Goal: Manage account settings

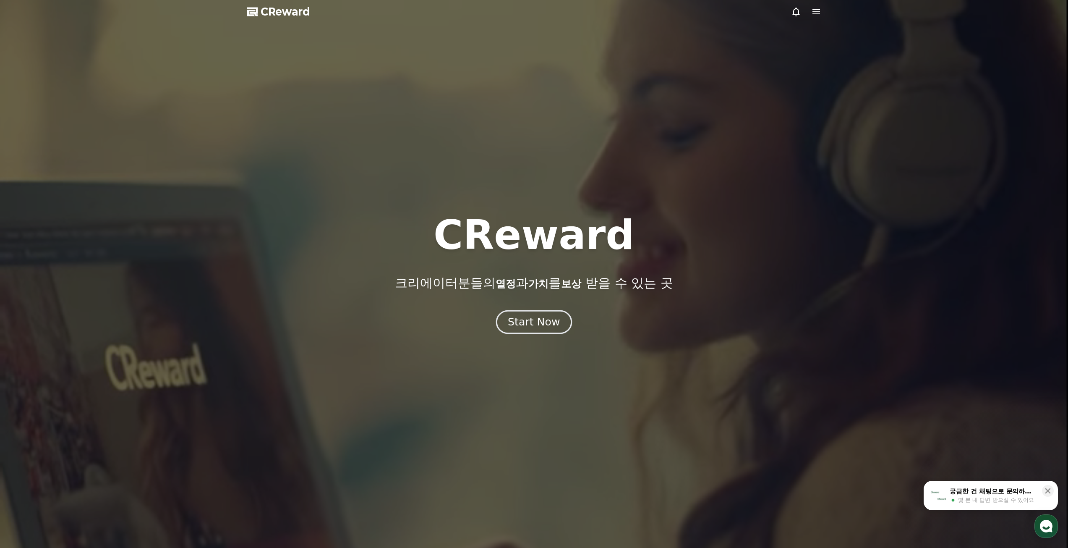
click at [541, 326] on div "Start Now" at bounding box center [534, 322] width 52 height 14
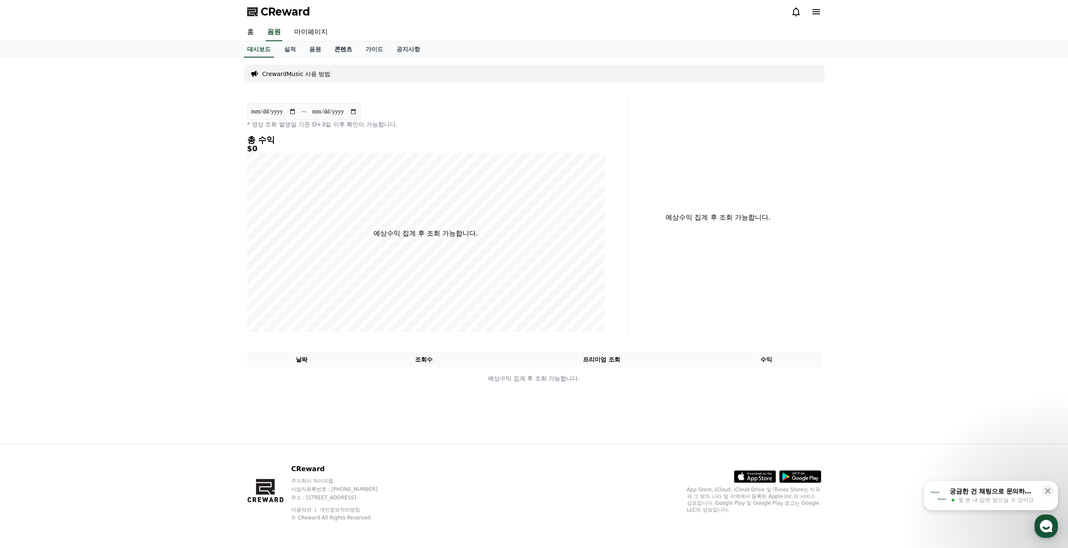
click at [348, 53] on link "콘텐츠" at bounding box center [343, 50] width 31 height 16
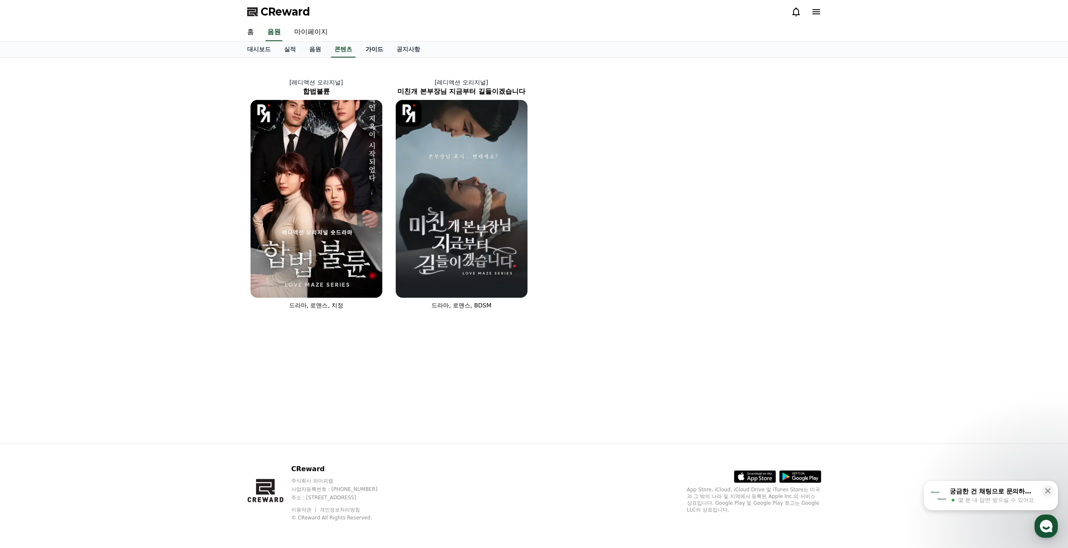
click at [373, 50] on link "가이드" at bounding box center [374, 50] width 31 height 16
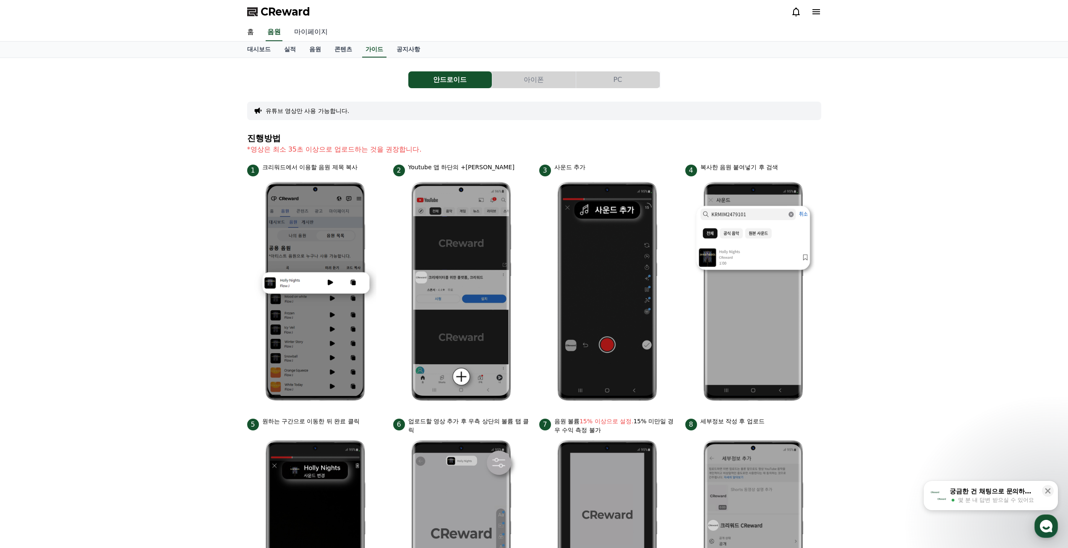
click at [296, 34] on link "마이페이지" at bounding box center [310, 32] width 47 height 18
select select "**********"
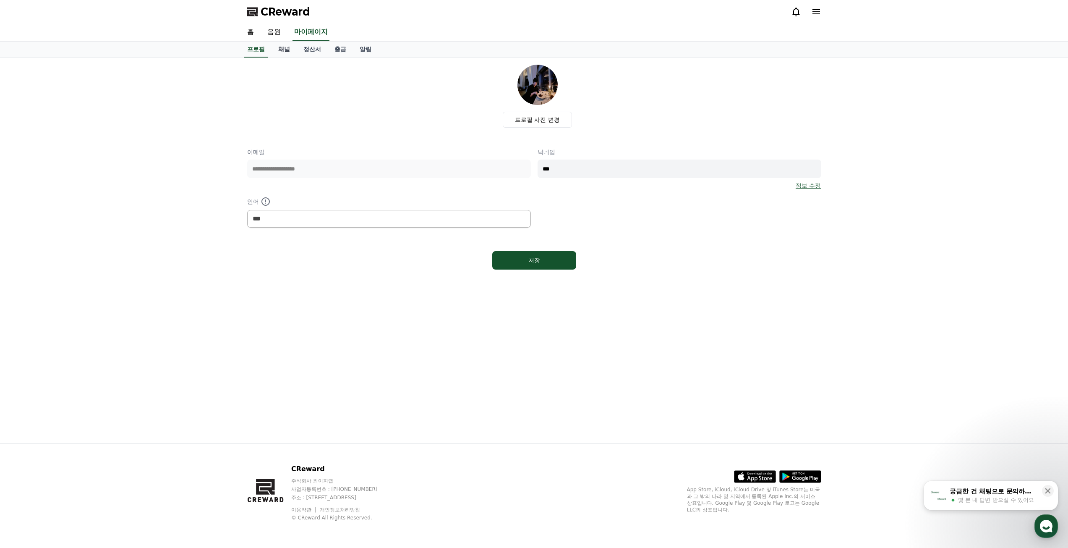
click at [284, 52] on link "채널" at bounding box center [283, 50] width 25 height 16
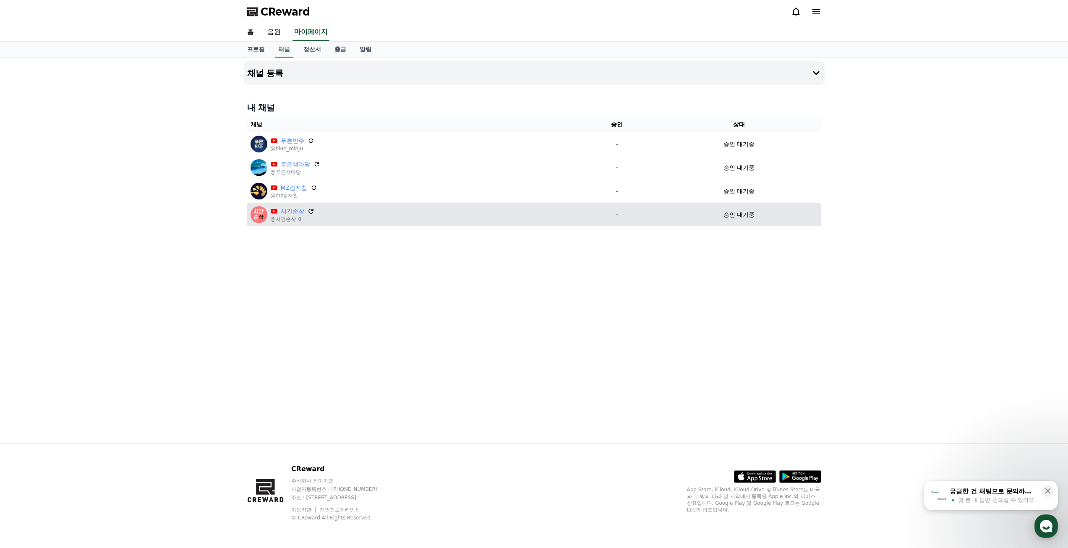
click at [312, 209] on icon at bounding box center [311, 211] width 8 height 8
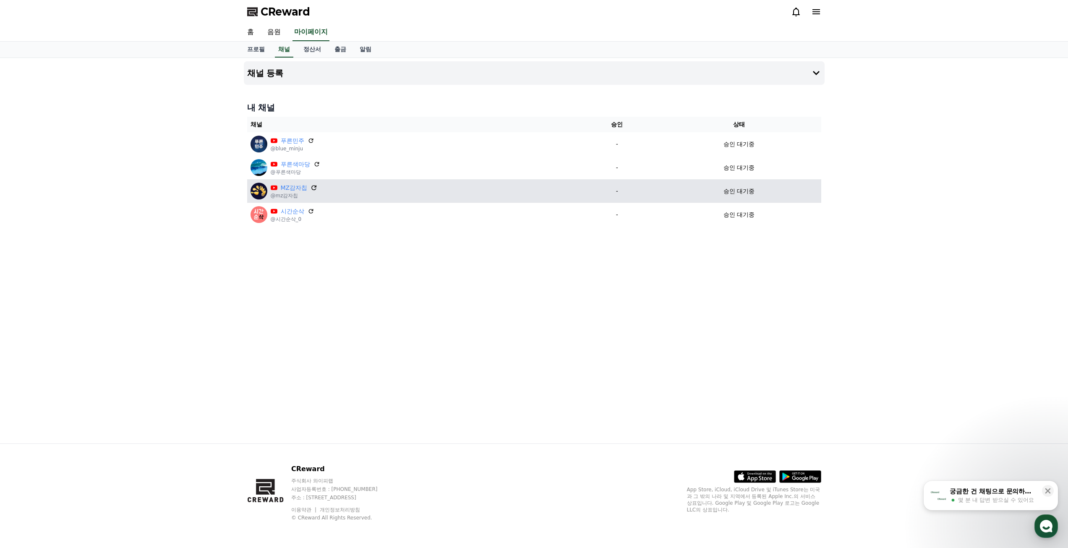
click at [312, 188] on icon at bounding box center [313, 187] width 5 height 5
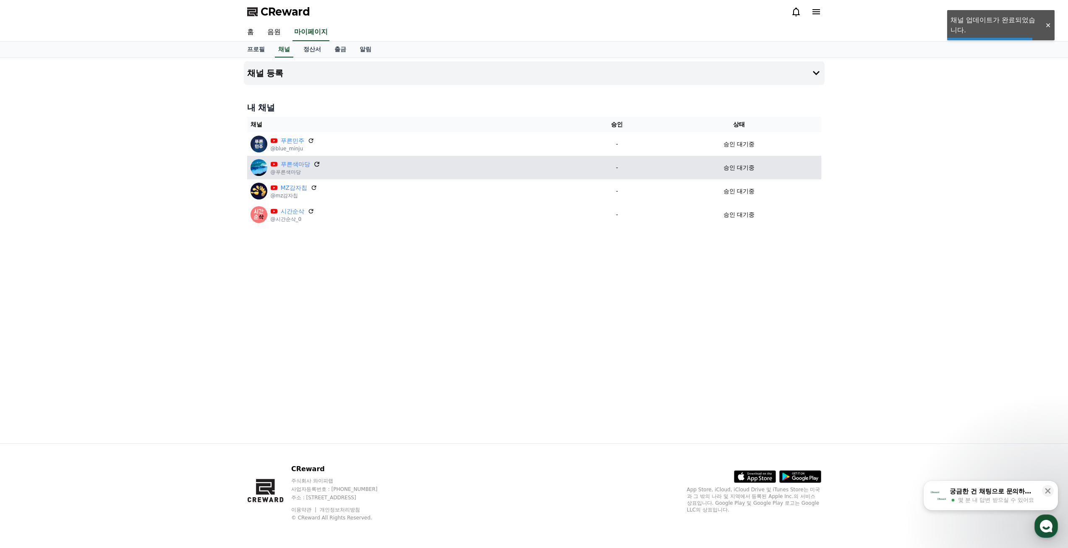
click at [317, 162] on icon at bounding box center [317, 164] width 8 height 8
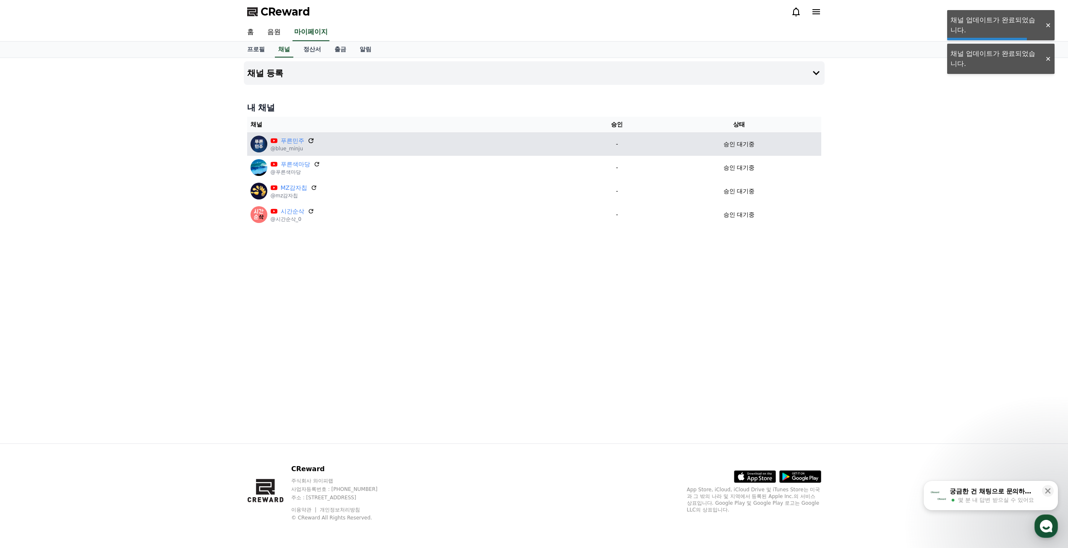
click at [312, 141] on icon at bounding box center [311, 141] width 8 height 8
